Goal: Information Seeking & Learning: Learn about a topic

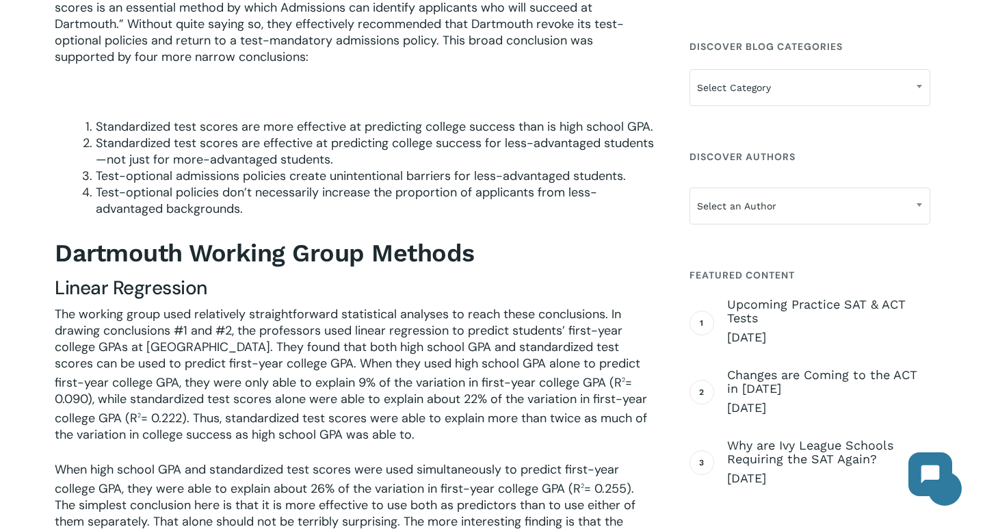
scroll to position [780, 0]
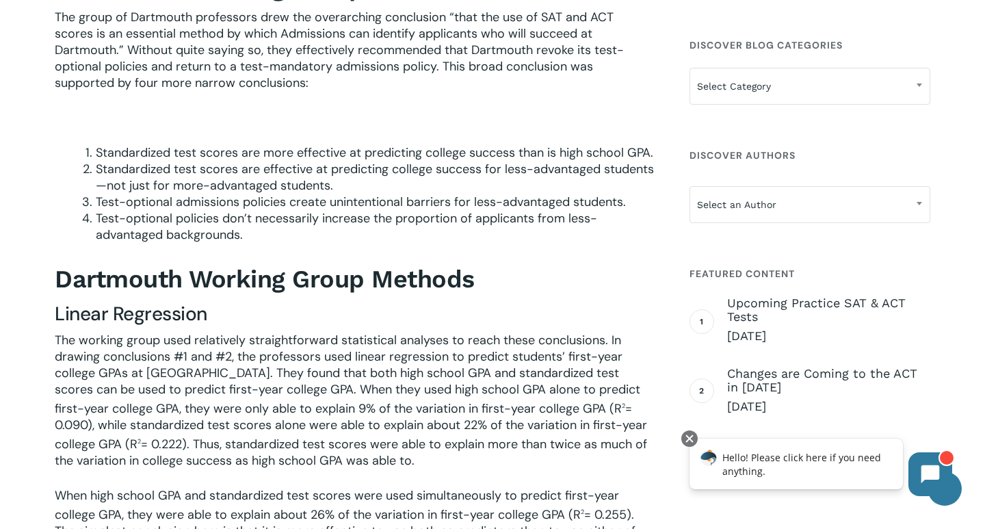
click at [208, 174] on li "Standardized test scores are effective at predicting college success for less-a…" at bounding box center [375, 177] width 558 height 33
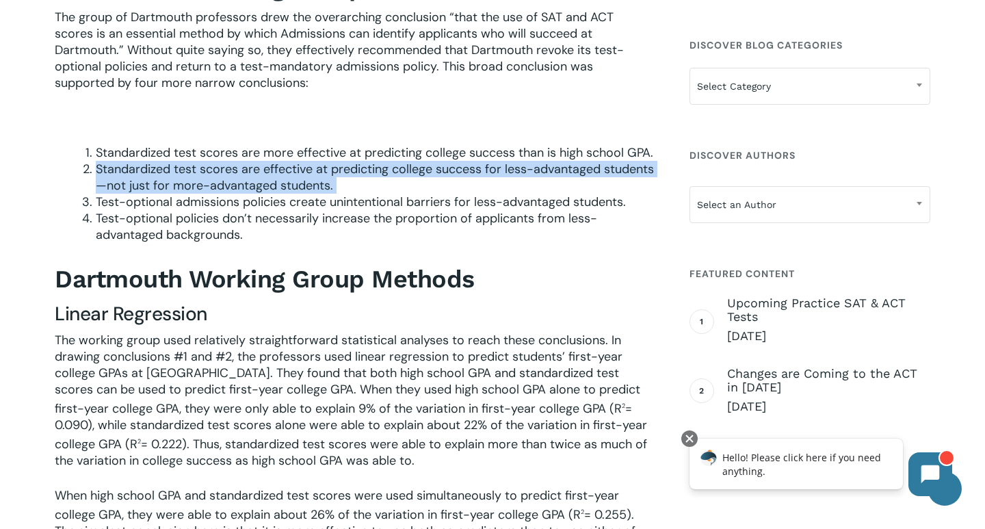
click at [208, 174] on li "Standardized test scores are effective at predicting college success for less-a…" at bounding box center [375, 177] width 558 height 33
click at [210, 163] on li "Standardized test scores are effective at predicting college success for less-a…" at bounding box center [375, 177] width 558 height 33
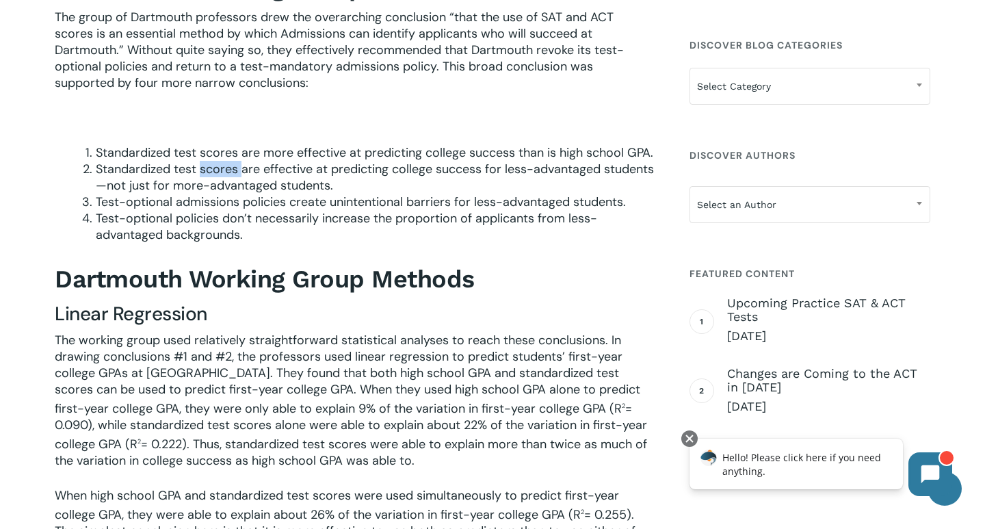
click at [210, 163] on li "Standardized test scores are effective at predicting college success for less-a…" at bounding box center [375, 177] width 558 height 33
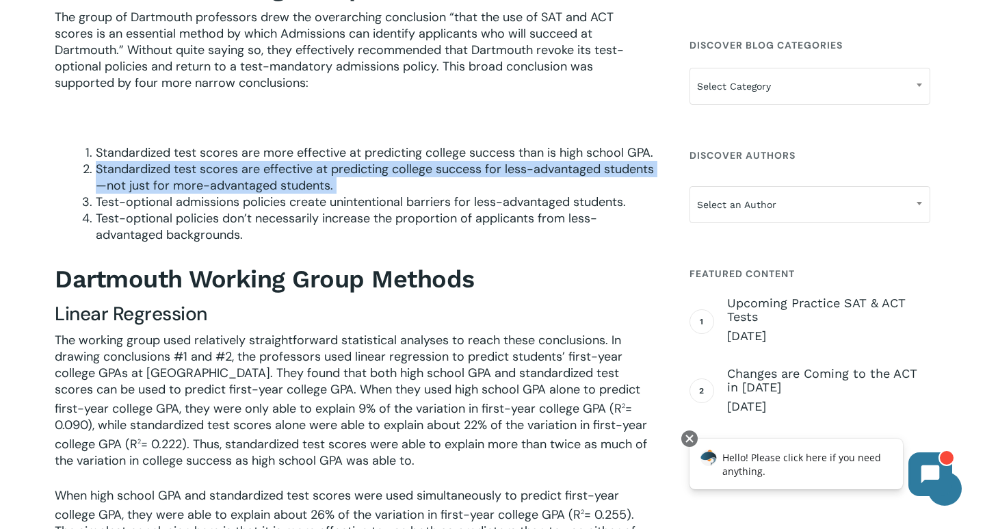
click at [210, 163] on li "Standardized test scores are effective at predicting college success for less-a…" at bounding box center [375, 177] width 558 height 33
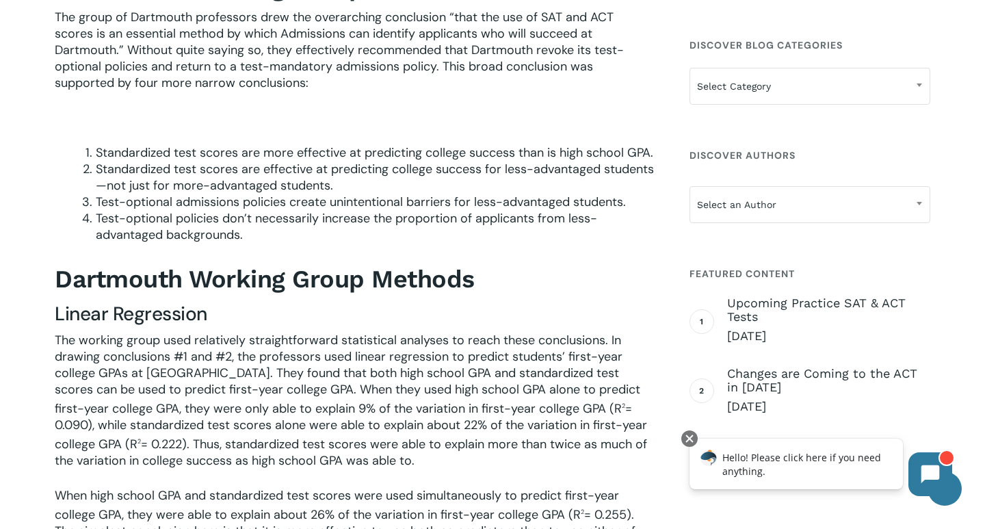
click at [209, 149] on li "Standardized test scores are more effective at predicting college success than …" at bounding box center [375, 152] width 558 height 16
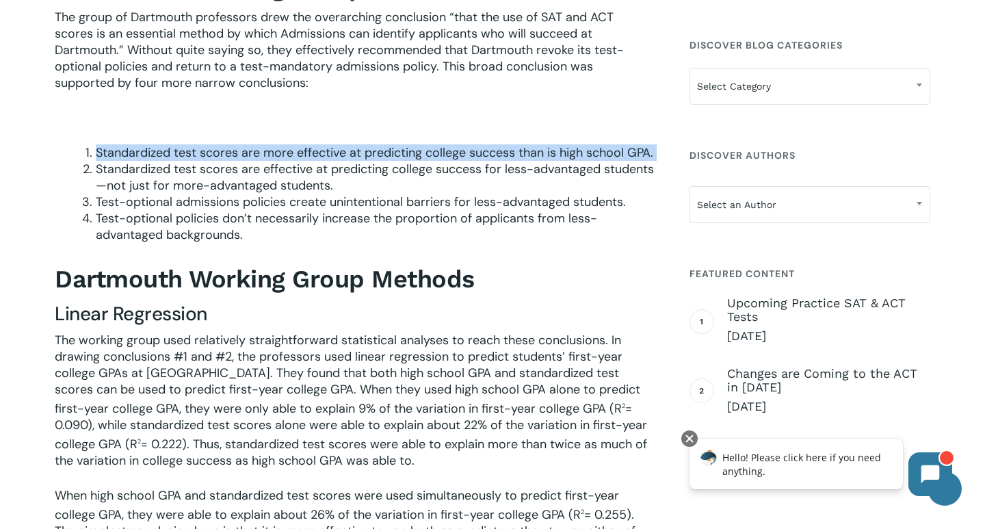
click at [209, 149] on li "Standardized test scores are more effective at predicting college success than …" at bounding box center [375, 152] width 558 height 16
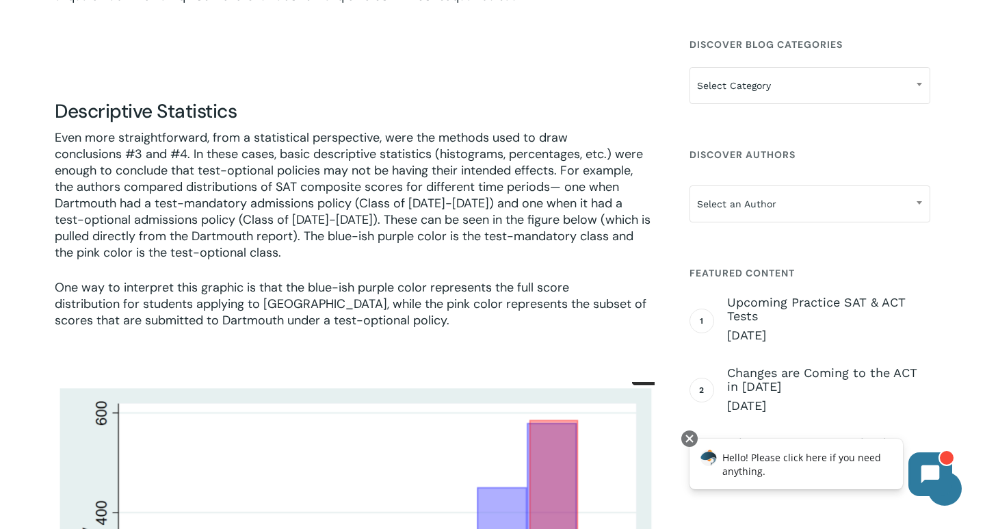
scroll to position [2654, 0]
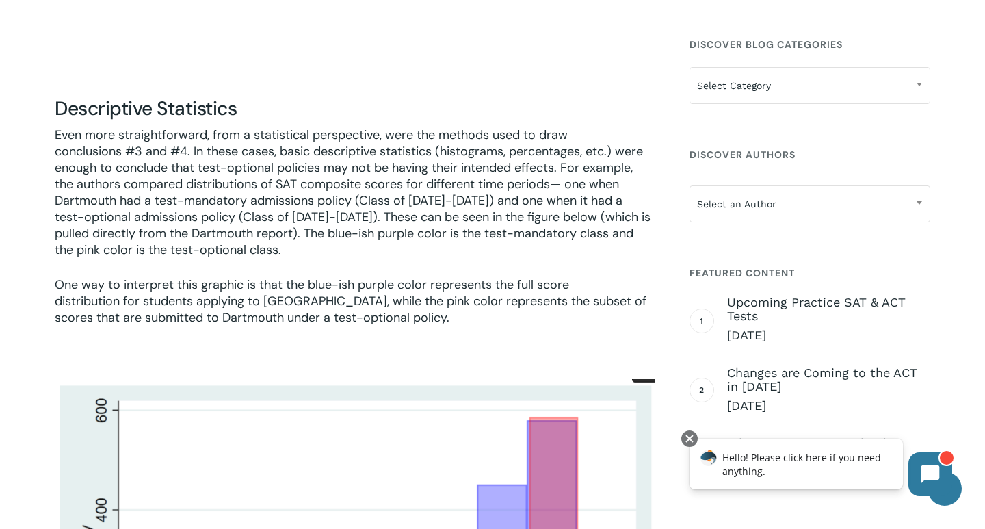
click at [209, 149] on p "Even more straightforward, from a statistical perspective, were the methods use…" at bounding box center [354, 202] width 599 height 150
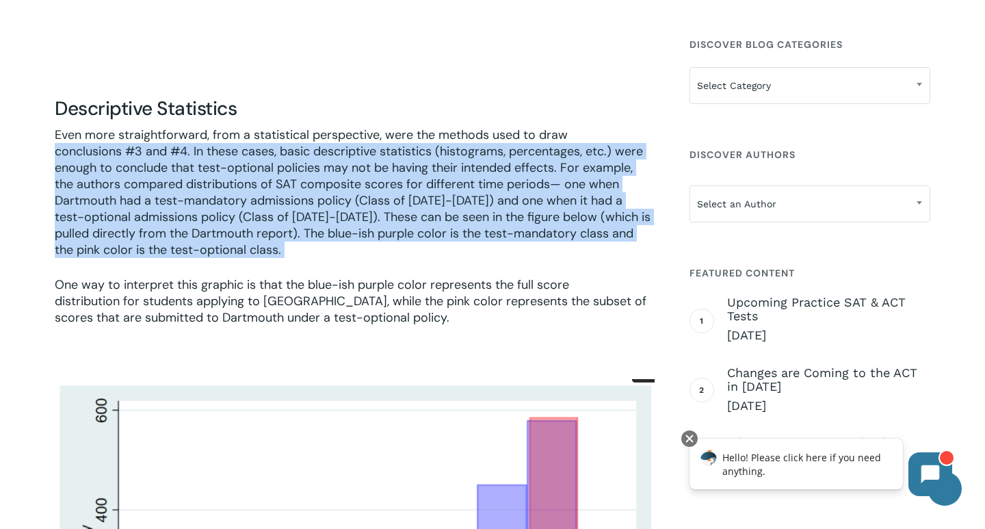
click at [209, 149] on p "Even more straightforward, from a statistical perspective, were the methods use…" at bounding box center [354, 202] width 599 height 150
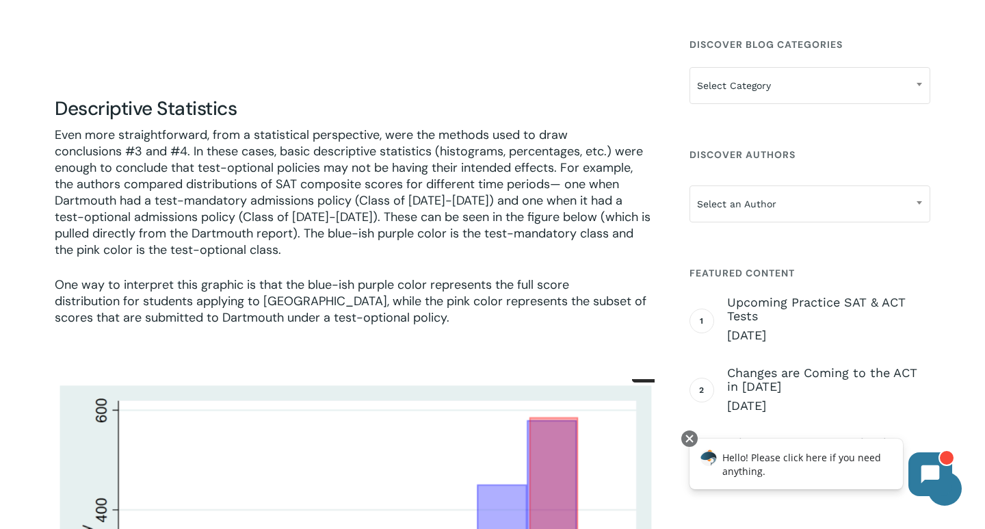
click at [216, 127] on p "Even more straightforward, from a statistical perspective, were the methods use…" at bounding box center [354, 202] width 599 height 150
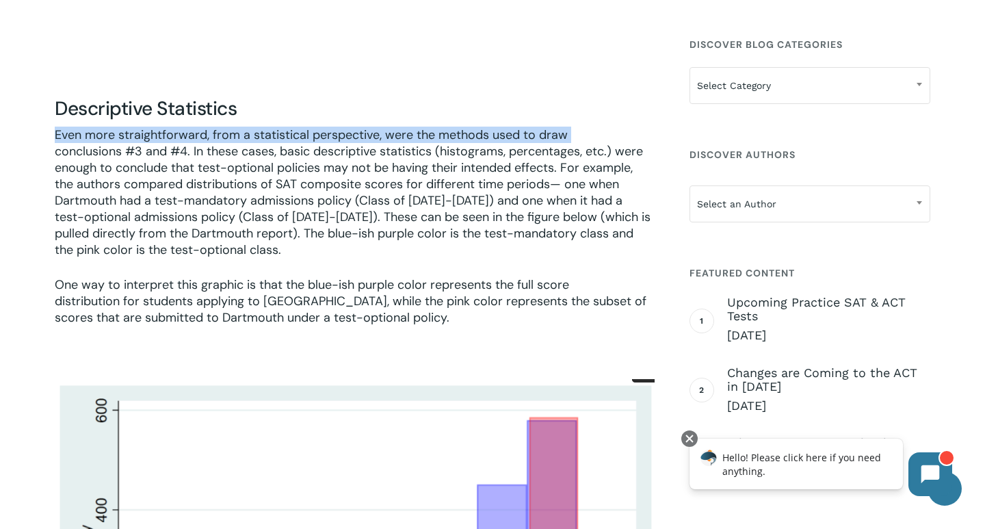
click at [216, 127] on p "Even more straightforward, from a statistical perspective, were the methods use…" at bounding box center [354, 202] width 599 height 150
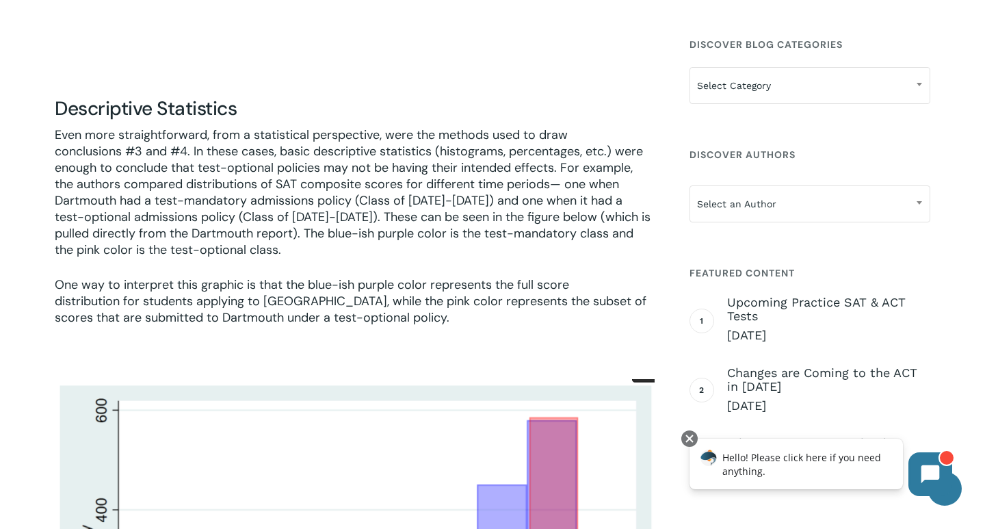
click at [216, 127] on p "Even more straightforward, from a statistical perspective, were the methods use…" at bounding box center [354, 202] width 599 height 150
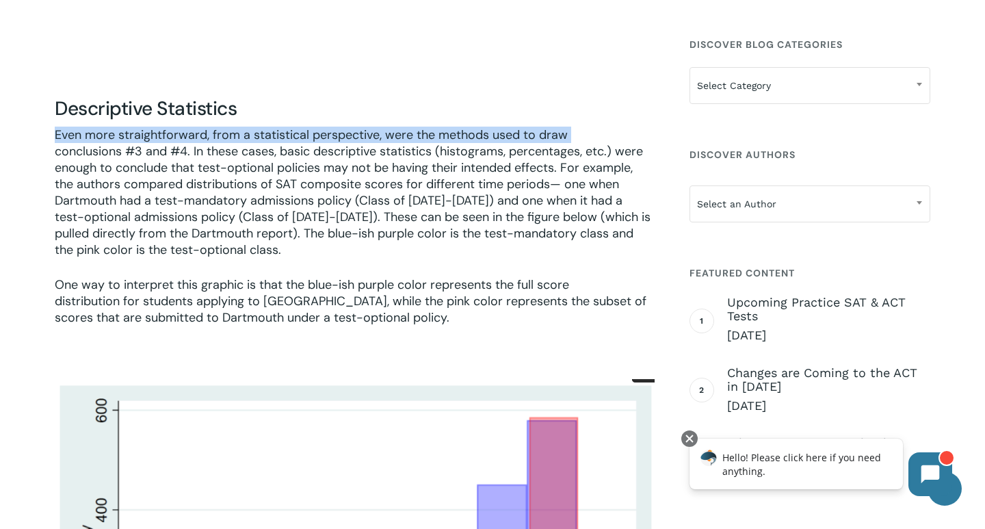
click at [216, 127] on p "Even more straightforward, from a statistical perspective, were the methods use…" at bounding box center [354, 202] width 599 height 150
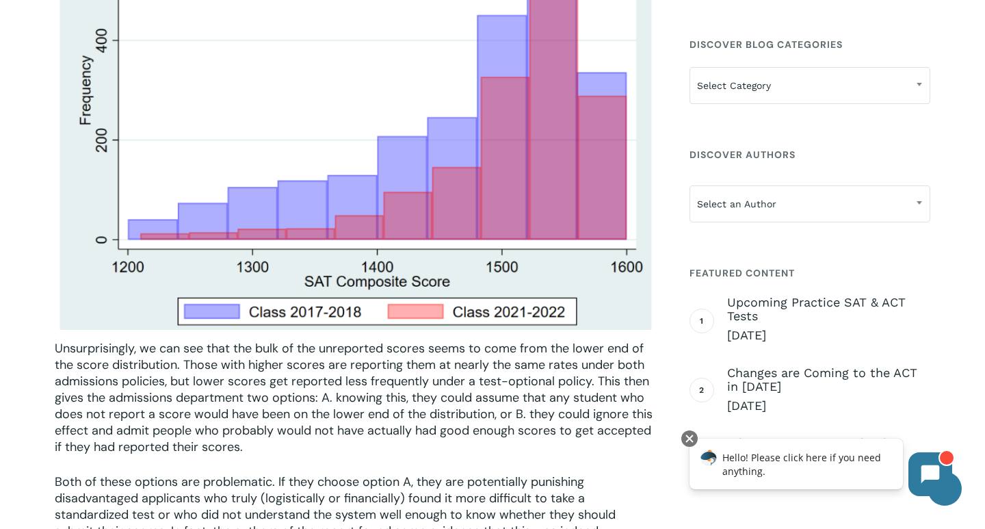
scroll to position [3250, 0]
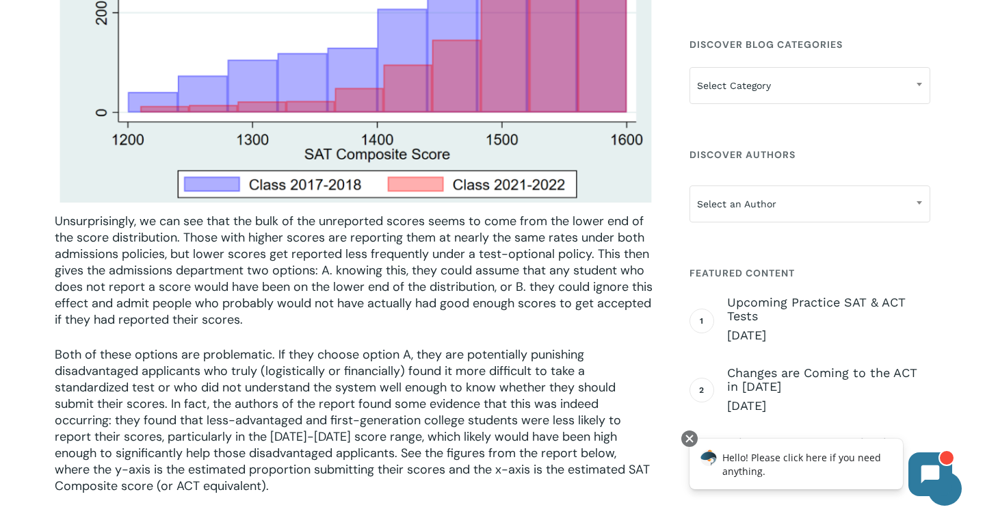
click at [181, 321] on p "Unsurprisingly, we can see that the bulk of the unreported scores seems to come…" at bounding box center [354, 279] width 599 height 133
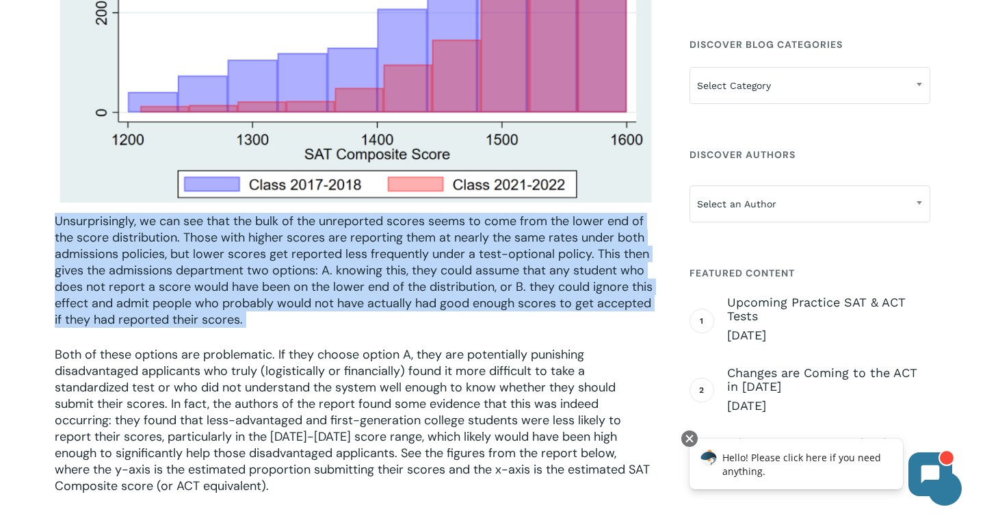
click at [181, 321] on p "Unsurprisingly, we can see that the bulk of the unreported scores seems to come…" at bounding box center [354, 279] width 599 height 133
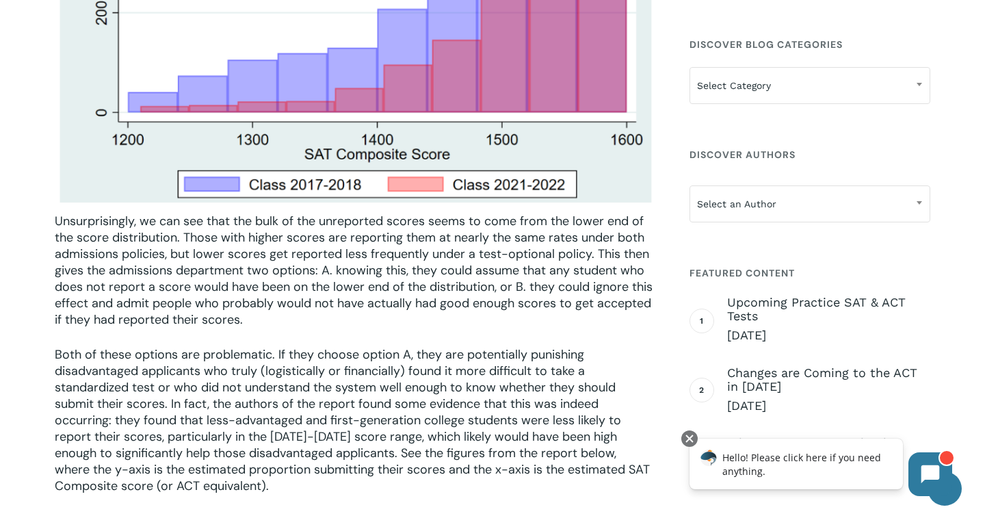
click at [181, 321] on p "Unsurprisingly, we can see that the bulk of the unreported scores seems to come…" at bounding box center [354, 279] width 599 height 133
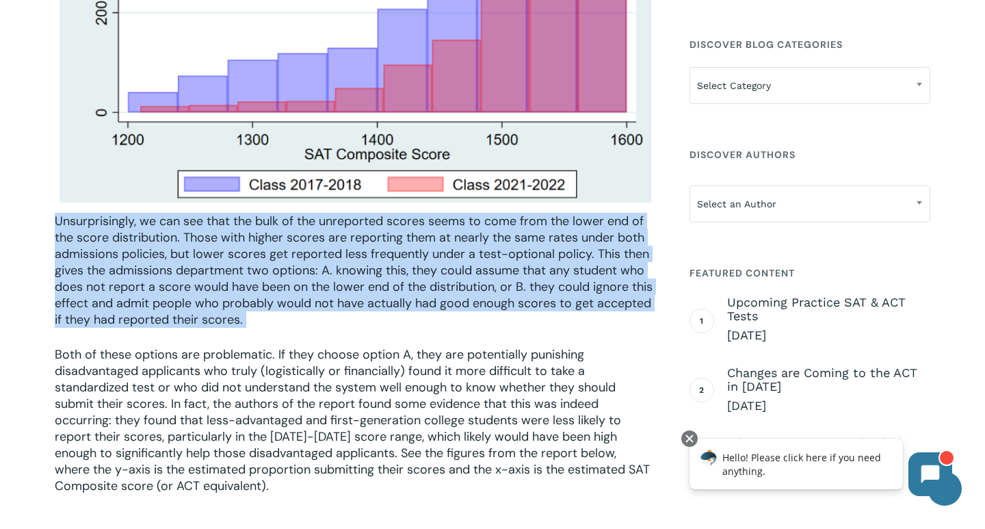
click at [181, 321] on p "Unsurprisingly, we can see that the bulk of the unreported scores seems to come…" at bounding box center [354, 279] width 599 height 133
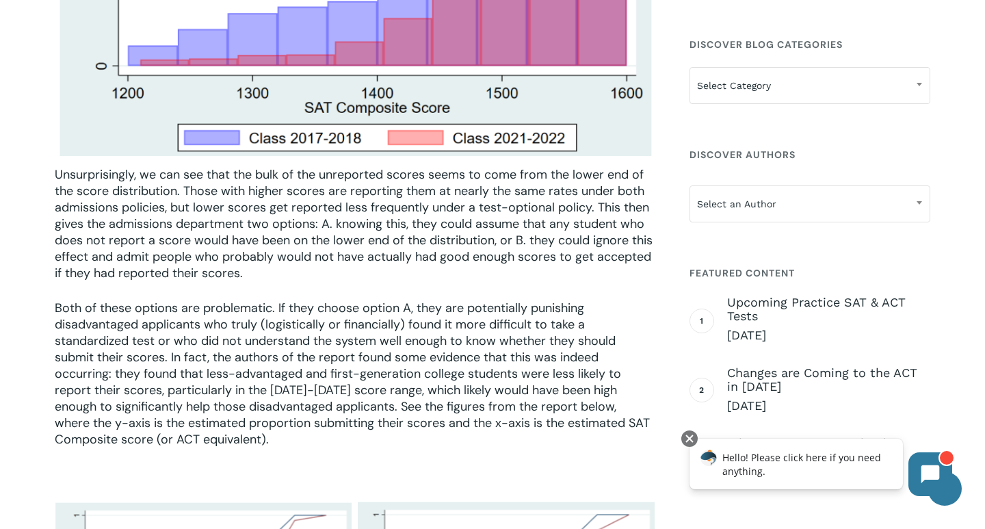
scroll to position [3304, 0]
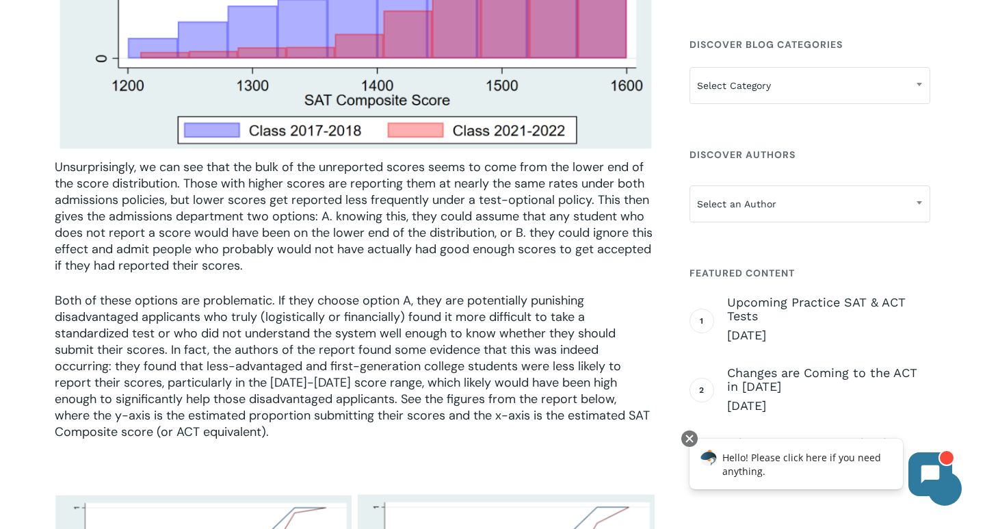
click at [181, 321] on p "Both of these options are problematic. If they choose option A, they are potent…" at bounding box center [354, 375] width 599 height 166
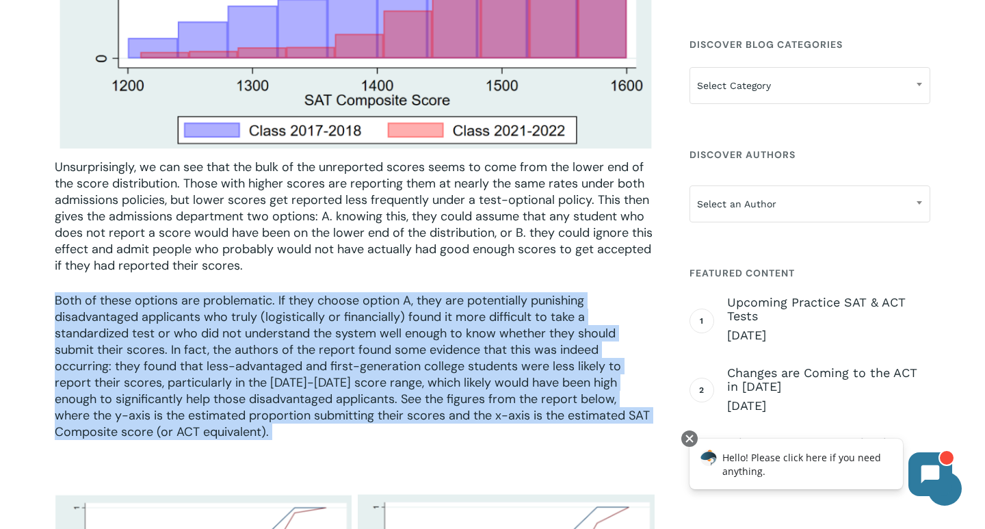
click at [181, 321] on p "Both of these options are problematic. If they choose option A, they are potent…" at bounding box center [354, 375] width 599 height 166
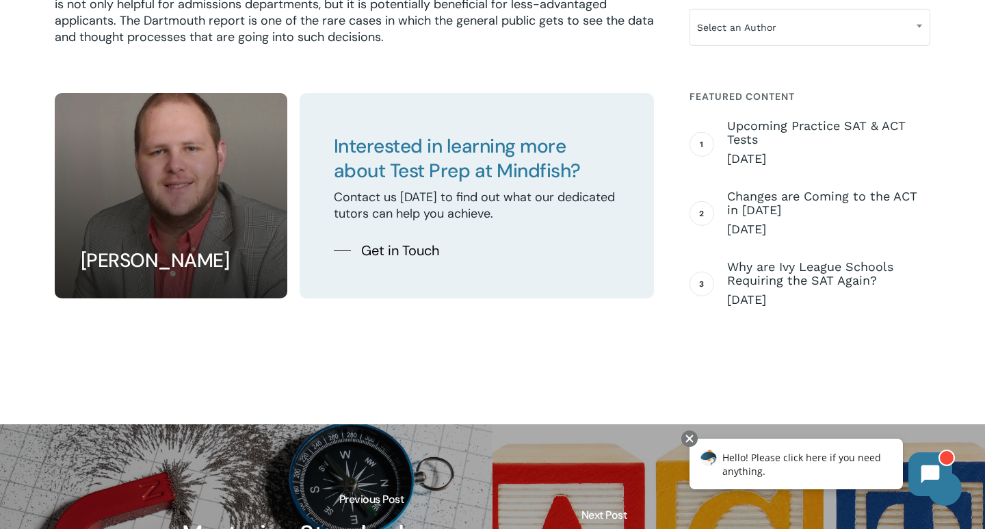
scroll to position [5375, 0]
